Goal: Transaction & Acquisition: Book appointment/travel/reservation

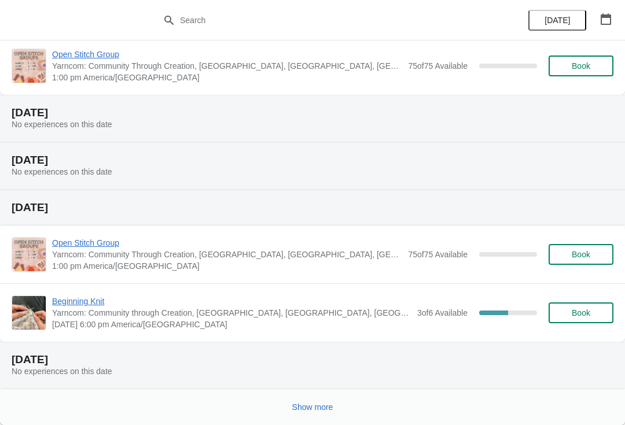
scroll to position [305, 0]
click at [75, 307] on span "Beginning Knit" at bounding box center [231, 302] width 359 height 12
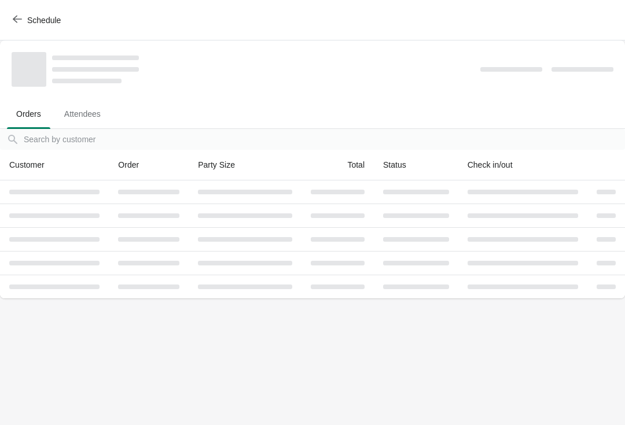
scroll to position [0, 0]
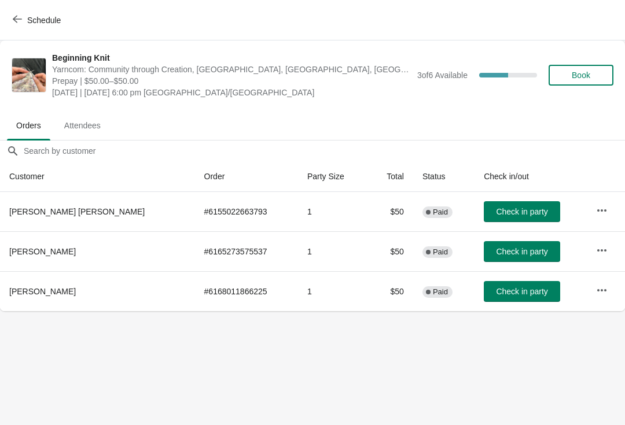
click at [578, 74] on span "Book" at bounding box center [581, 75] width 19 height 9
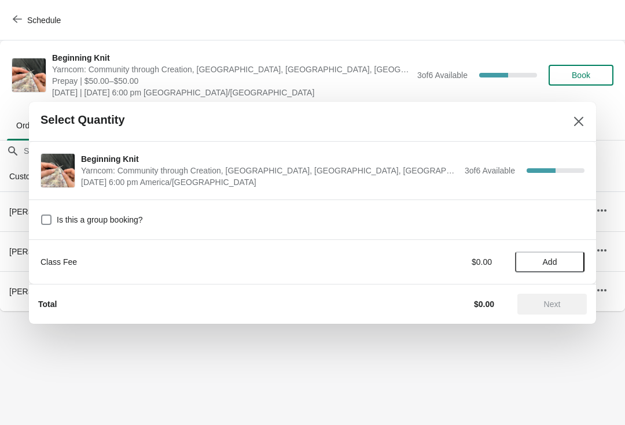
click at [555, 262] on span "Add" at bounding box center [550, 262] width 14 height 9
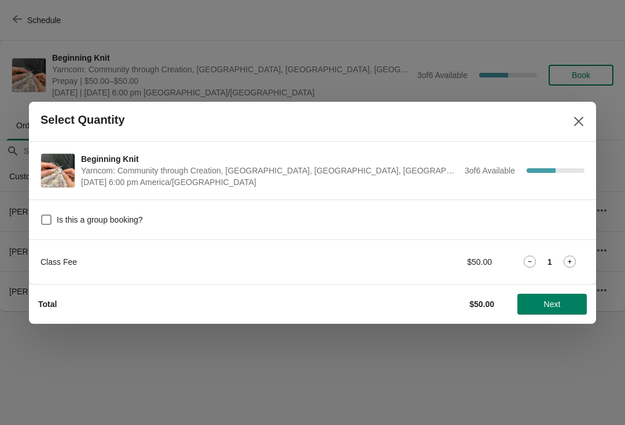
click at [560, 307] on span "Next" at bounding box center [552, 304] width 17 height 9
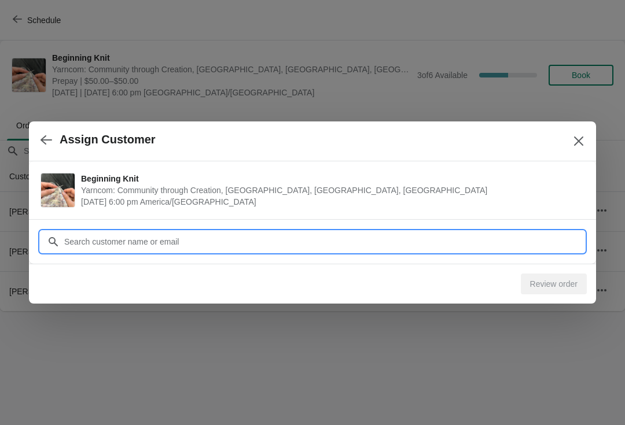
click at [451, 238] on input "Customer" at bounding box center [324, 242] width 521 height 21
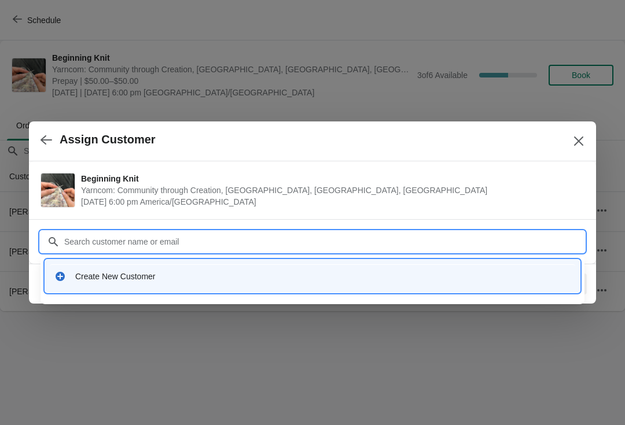
click at [146, 275] on div "Create New Customer" at bounding box center [323, 277] width 496 height 12
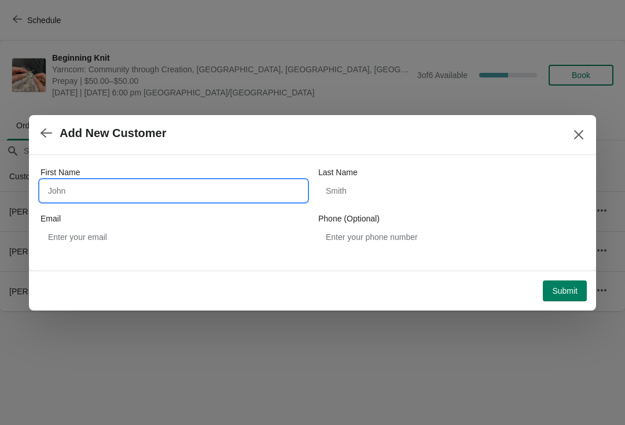
click at [149, 198] on input "First Name" at bounding box center [174, 191] width 266 height 21
type input "Jacqueline"
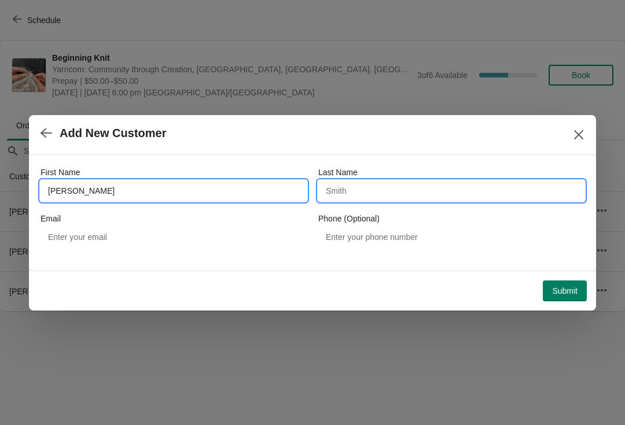
click at [399, 187] on input "Last Name" at bounding box center [451, 191] width 266 height 21
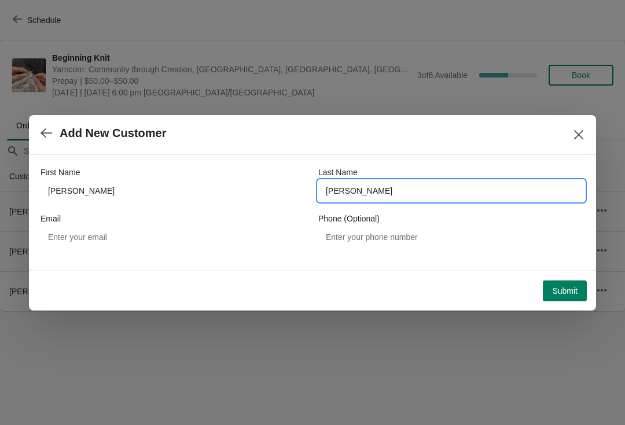
type input "Peterson"
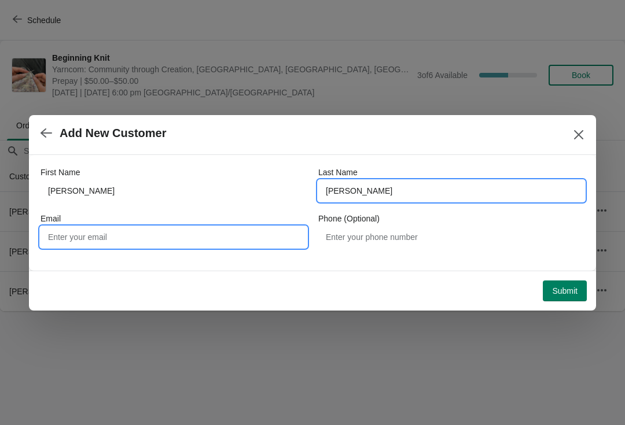
click at [193, 236] on input "Email" at bounding box center [174, 237] width 266 height 21
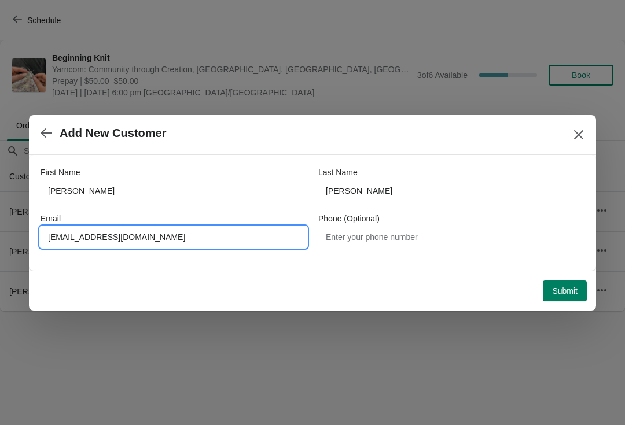
type input "jacquelineptrsn@yahoo.com"
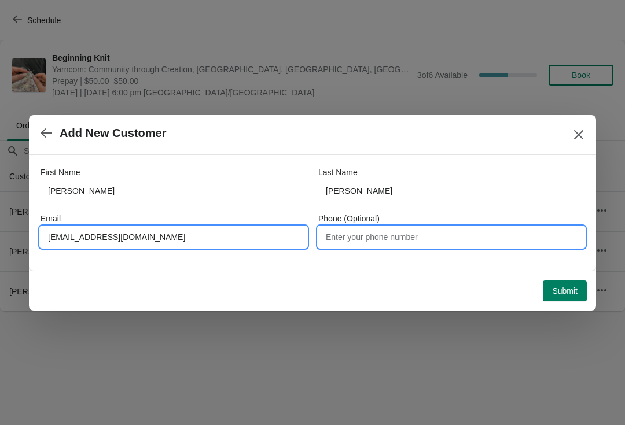
click at [413, 227] on input "Phone (Optional)" at bounding box center [451, 237] width 266 height 21
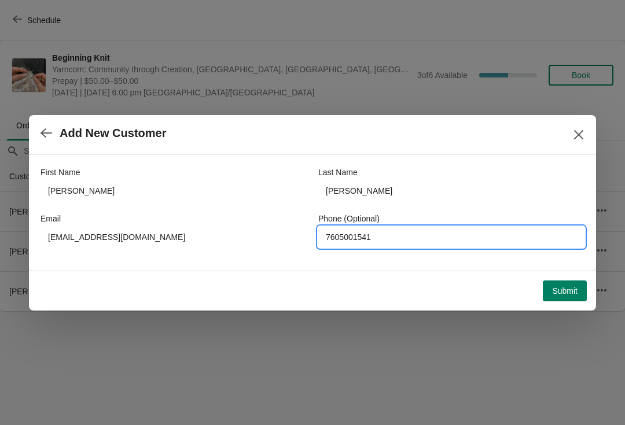
type input "7605001541"
click at [560, 293] on span "Submit" at bounding box center [564, 291] width 25 height 9
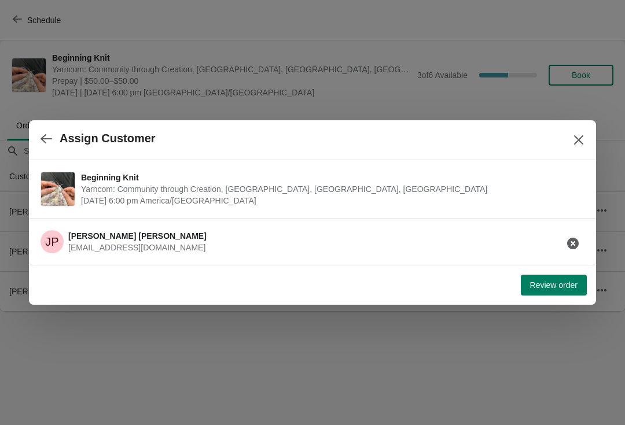
click at [555, 276] on button "Review order" at bounding box center [554, 285] width 66 height 21
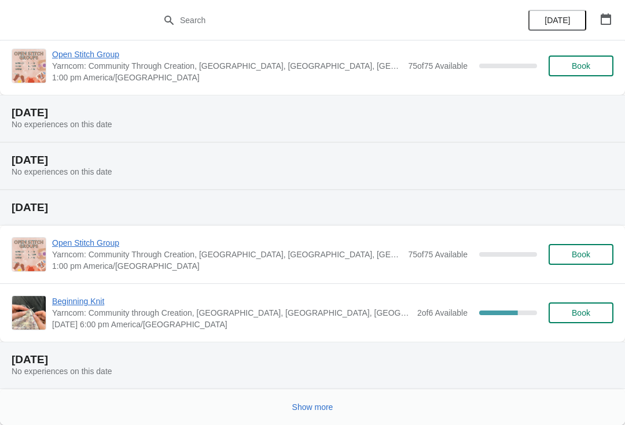
scroll to position [305, 0]
click at [153, 304] on span "Beginning Knit" at bounding box center [231, 302] width 359 height 12
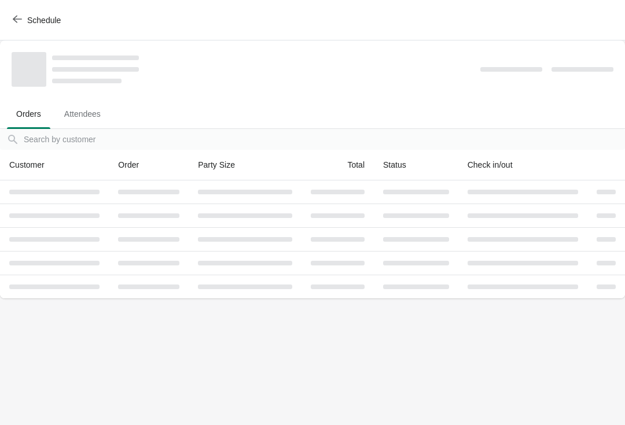
scroll to position [0, 0]
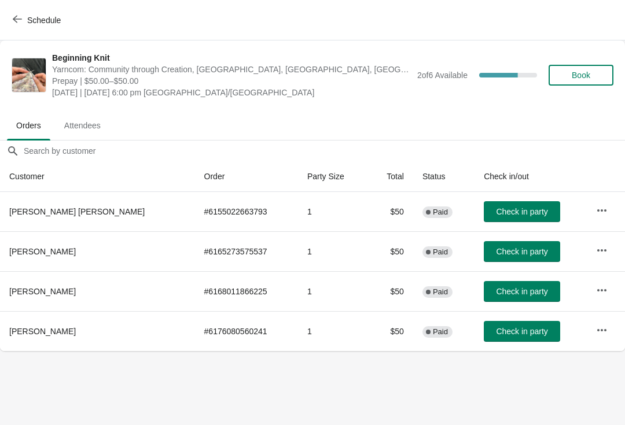
click at [9, 22] on button "Schedule" at bounding box center [38, 20] width 64 height 21
